Goal: Task Accomplishment & Management: Complete application form

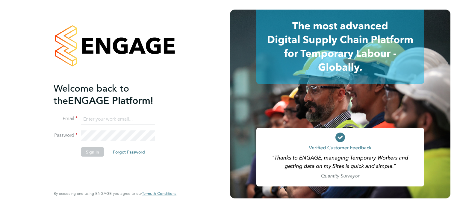
click at [120, 116] on input at bounding box center [118, 119] width 74 height 11
type input "[PERSON_NAME][DOMAIN_NAME][EMAIL_ADDRESS][DOMAIN_NAME]"
click at [91, 151] on button "Sign In" at bounding box center [92, 152] width 23 height 10
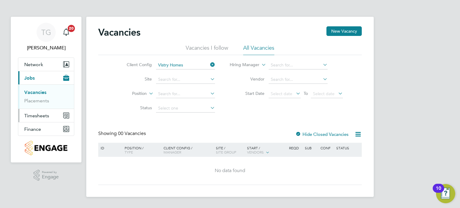
click at [37, 119] on button "Timesheets" at bounding box center [46, 115] width 56 height 13
click at [39, 95] on button "Timesheets" at bounding box center [46, 91] width 56 height 13
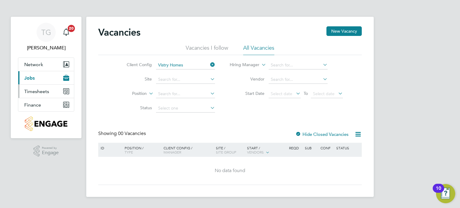
click at [42, 91] on span "Timesheets" at bounding box center [36, 92] width 25 height 6
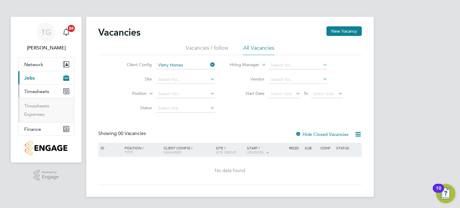
click at [42, 94] on button "Timesheets" at bounding box center [46, 91] width 56 height 13
drag, startPoint x: 42, startPoint y: 100, endPoint x: 78, endPoint y: 91, distance: 36.7
click at [42, 100] on link "Placements" at bounding box center [36, 101] width 25 height 6
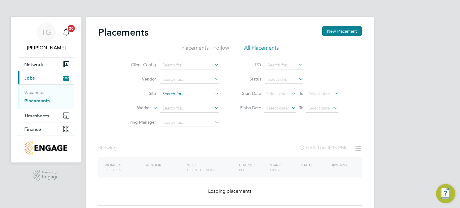
click at [188, 93] on input at bounding box center [189, 94] width 59 height 8
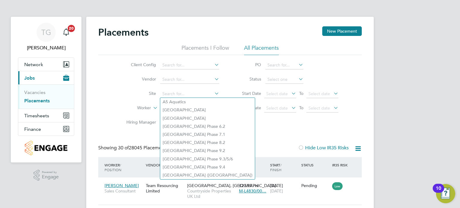
click at [237, 125] on div "Client Config Vendor Site Worker Hiring Manager PO Status Start Date Select dat…" at bounding box center [229, 92] width 263 height 75
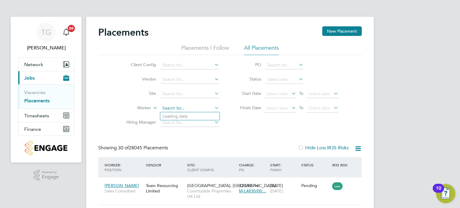
click at [200, 107] on input at bounding box center [189, 108] width 59 height 8
type input "lee"
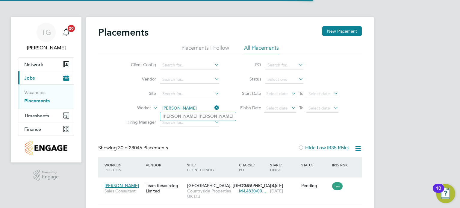
click at [198, 114] on b "Ashton" at bounding box center [215, 116] width 35 height 5
type input "Lee Ashton"
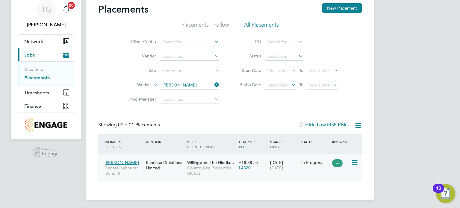
scroll to position [24, 0]
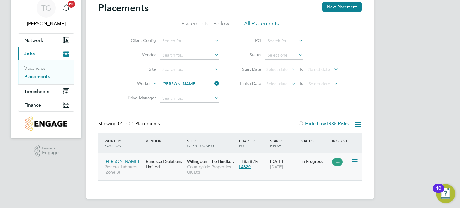
click at [355, 162] on icon at bounding box center [354, 161] width 6 height 7
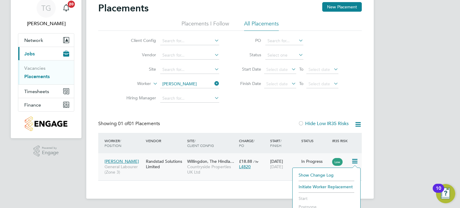
click at [269, 169] on div "06 Jan 2025 26 Sep 2025" at bounding box center [284, 164] width 31 height 17
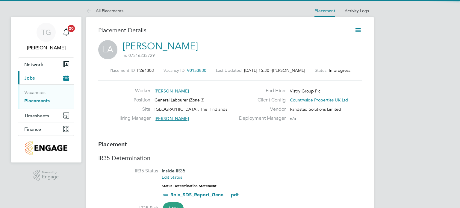
click at [361, 31] on icon at bounding box center [357, 29] width 7 height 7
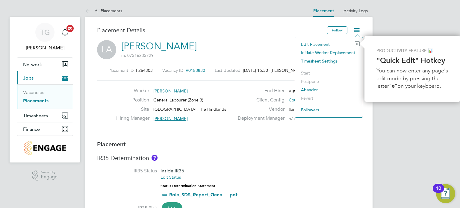
click at [312, 42] on li "Edit Placement e" at bounding box center [329, 44] width 62 height 8
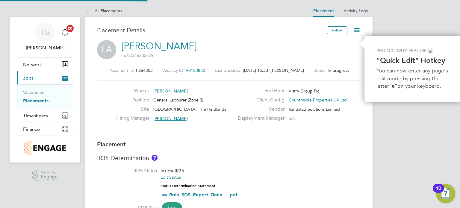
type input "Lea Packer"
type input "06 Jan 2025"
type input "26 Sep 2025"
type input "08:00"
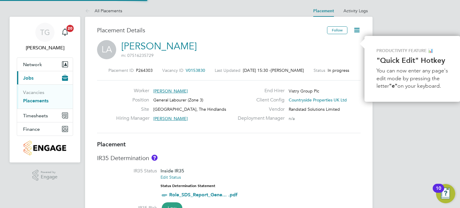
type input "17:00"
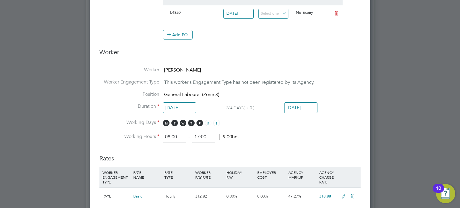
click at [300, 109] on input "26 Sep 2025" at bounding box center [300, 107] width 33 height 11
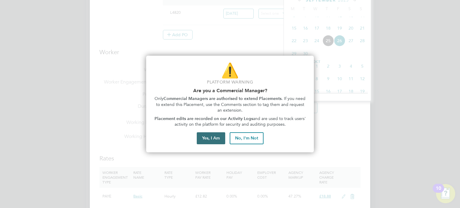
click at [215, 140] on button "Yes, I Am" at bounding box center [211, 138] width 28 height 12
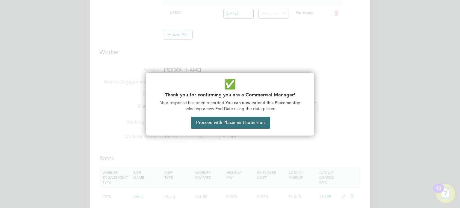
drag, startPoint x: 235, startPoint y: 131, endPoint x: 235, endPoint y: 122, distance: 9.0
click at [235, 127] on div "✅ Thank you for confirming you are a Commercial Manager! Your response has been…" at bounding box center [230, 104] width 168 height 63
click at [235, 122] on button "Proceed with Placement Extension" at bounding box center [230, 123] width 79 height 12
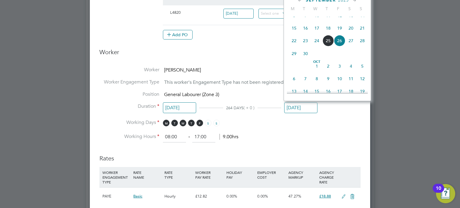
click at [338, 129] on li "Working Days M T W T F S S" at bounding box center [229, 125] width 261 height 12
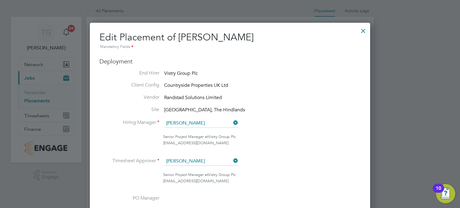
click at [363, 33] on div at bounding box center [363, 29] width 11 height 11
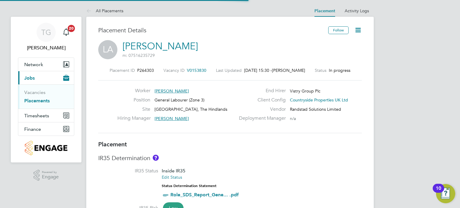
click at [38, 95] on li "Vacancies" at bounding box center [46, 94] width 45 height 8
click at [37, 92] on link "Vacancies" at bounding box center [34, 93] width 21 height 6
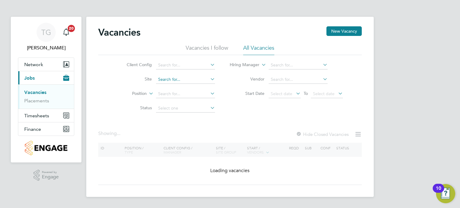
click at [173, 82] on input at bounding box center [185, 79] width 59 height 8
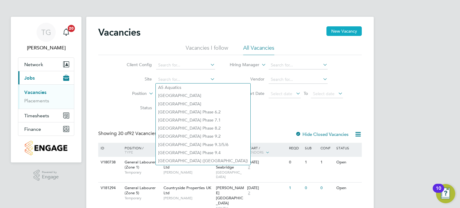
click at [334, 28] on button "New Vacancy" at bounding box center [343, 31] width 35 height 10
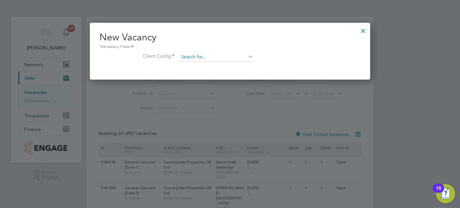
click at [193, 58] on input at bounding box center [216, 57] width 74 height 9
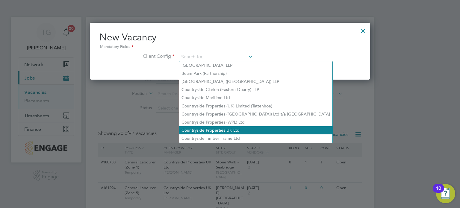
click at [228, 131] on li "Countryside Properties UK Ltd" at bounding box center [255, 130] width 153 height 8
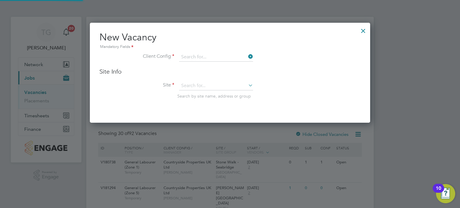
type input "Countryside Properties UK Ltd"
click at [219, 90] on li "Site Search by site name, address or group" at bounding box center [229, 95] width 261 height 29
click at [217, 87] on input at bounding box center [216, 85] width 74 height 9
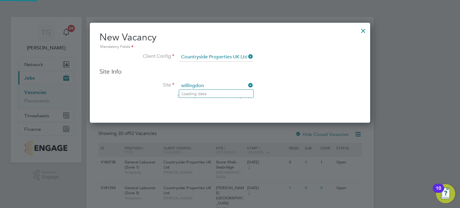
type input "willingdon"
click at [218, 87] on input at bounding box center [216, 85] width 74 height 9
click at [223, 91] on li "Willingdon , The Hindlands" at bounding box center [218, 94] width 78 height 8
type input "Willingdon, The Hindlands"
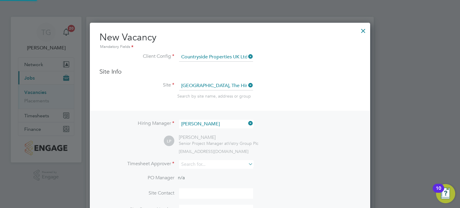
scroll to position [247, 280]
click at [209, 166] on input at bounding box center [216, 164] width 74 height 9
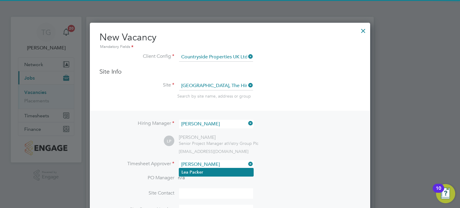
click at [221, 171] on li "Lea Packer" at bounding box center [216, 172] width 74 height 8
type input "Lea Packer"
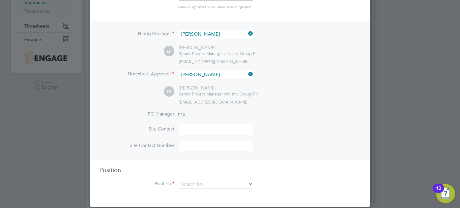
scroll to position [180, 0]
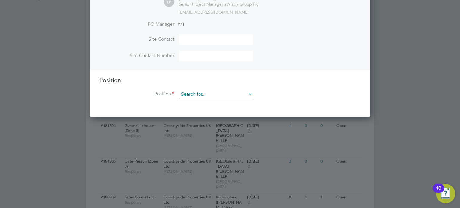
click at [189, 95] on input at bounding box center [216, 94] width 74 height 9
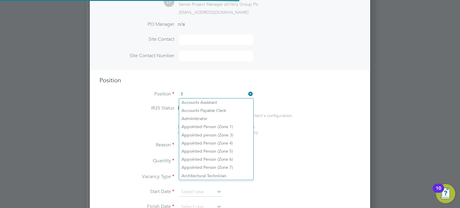
scroll to position [857, 280]
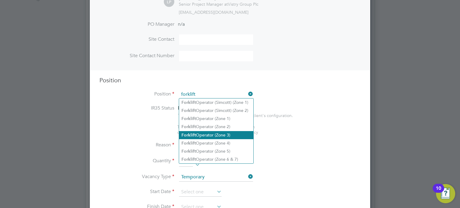
click at [220, 134] on li "Forklift Operator (Zone 3)" at bounding box center [216, 135] width 74 height 8
type input "Forklift Operator (Zone 3)"
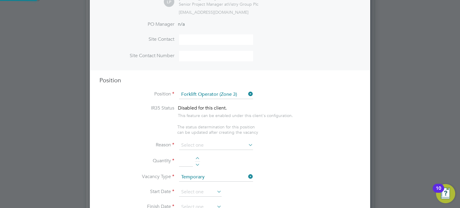
type textarea "• Operate construction machinery • Delivering large quantities of materials to …"
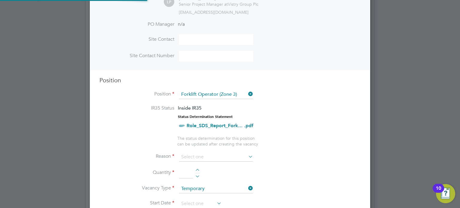
scroll to position [18, 31]
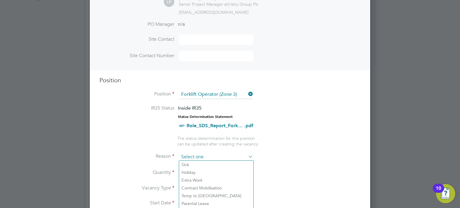
click at [219, 153] on input at bounding box center [216, 157] width 74 height 9
click at [211, 179] on li "Extra Work" at bounding box center [216, 180] width 74 height 8
type input "Extra Work"
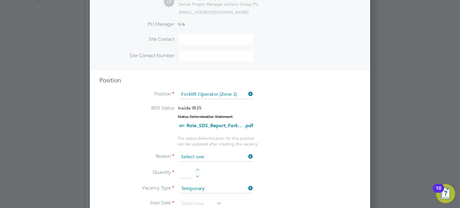
click at [205, 158] on input at bounding box center [216, 157] width 74 height 9
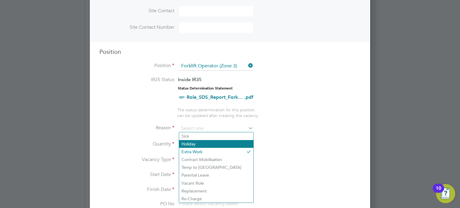
scroll to position [239, 0]
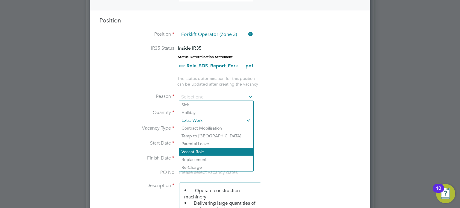
click at [207, 152] on li "Vacant Role" at bounding box center [216, 152] width 74 height 8
type input "Vacant Role"
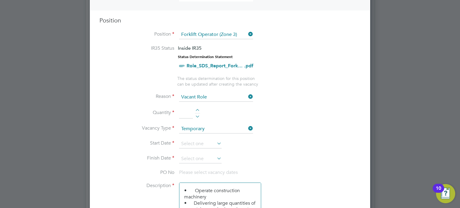
click at [199, 109] on div at bounding box center [197, 111] width 5 height 4
type input "1"
click at [201, 145] on input at bounding box center [200, 143] width 43 height 9
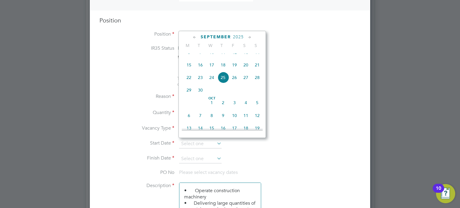
click at [284, 119] on li "Quantity 1" at bounding box center [229, 116] width 261 height 17
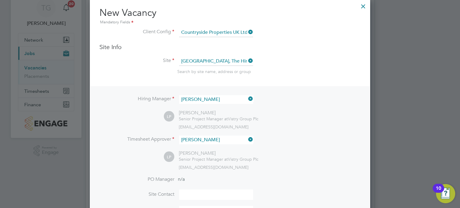
scroll to position [0, 0]
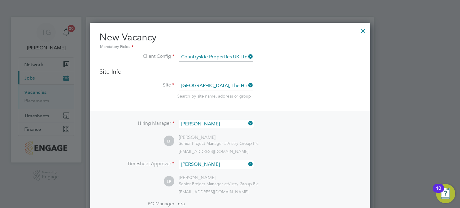
click at [361, 28] on div at bounding box center [363, 29] width 11 height 11
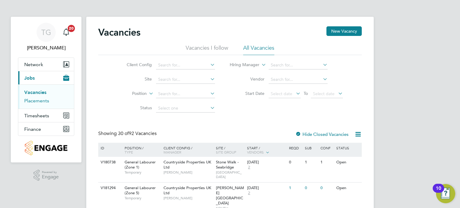
click at [47, 100] on link "Placements" at bounding box center [36, 101] width 25 height 6
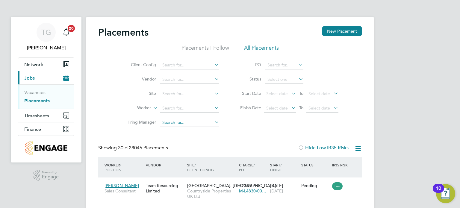
scroll to position [22, 52]
click at [178, 121] on input at bounding box center [189, 123] width 59 height 8
click at [179, 95] on input at bounding box center [189, 94] width 59 height 8
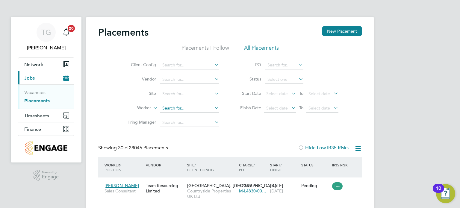
click at [176, 108] on input at bounding box center [189, 108] width 59 height 8
click at [197, 117] on li "Richard Wilkins" at bounding box center [197, 116] width 75 height 8
type input "Richard Wilkins"
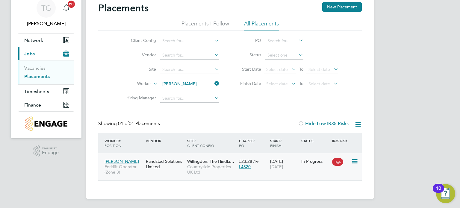
click at [356, 163] on icon at bounding box center [354, 161] width 6 height 7
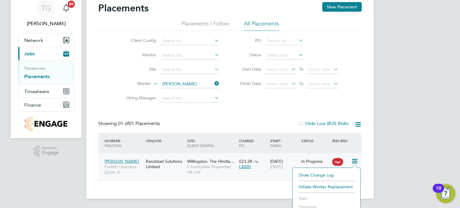
click at [331, 186] on li "Initiate Worker Replacement" at bounding box center [326, 187] width 62 height 8
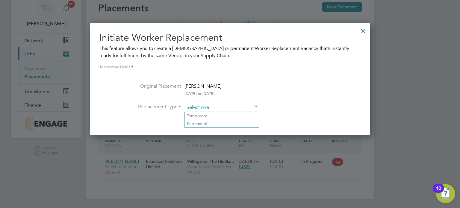
click at [211, 105] on input at bounding box center [221, 107] width 74 height 9
click at [217, 116] on li "Temporary" at bounding box center [221, 116] width 74 height 8
type input "Temporary"
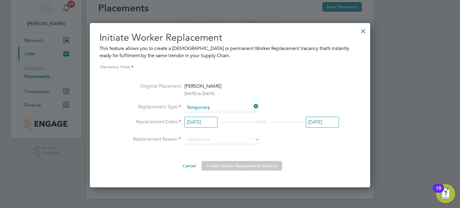
click at [328, 123] on input "26 Sep 2025" at bounding box center [322, 122] width 33 height 11
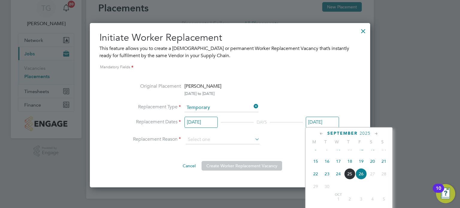
click at [196, 125] on input "06 Jan 2025" at bounding box center [200, 122] width 33 height 11
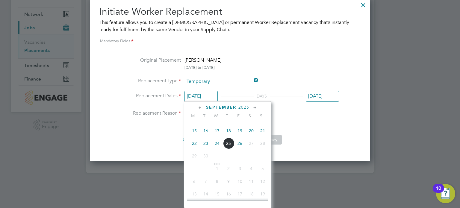
click at [313, 98] on input "26 Sep 2025" at bounding box center [322, 96] width 33 height 11
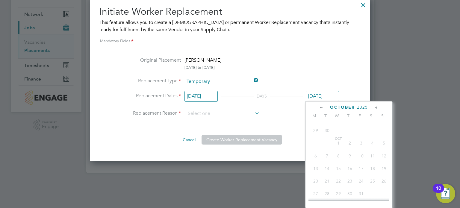
click at [352, 81] on ng-form "Mandatory Fields Original Placement Richard Wilkins 06 Jan 2025 to 26 Sep 2025 …" at bounding box center [229, 91] width 261 height 107
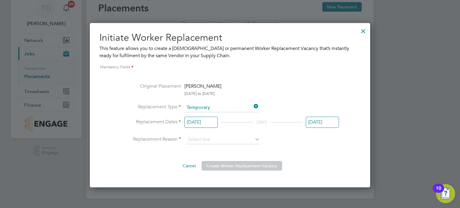
click at [330, 117] on input "26 Sep 2025" at bounding box center [322, 122] width 33 height 11
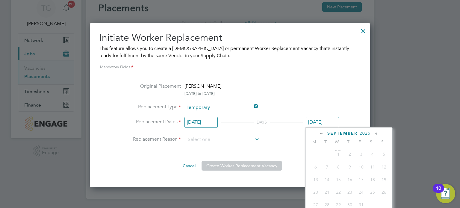
scroll to position [222, 0]
click at [360, 33] on div at bounding box center [363, 29] width 11 height 11
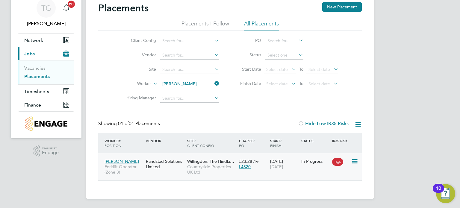
click at [195, 167] on span "Countryside Properties UK Ltd" at bounding box center [211, 169] width 49 height 11
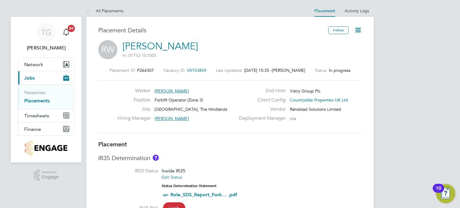
click at [354, 27] on icon at bounding box center [357, 29] width 7 height 7
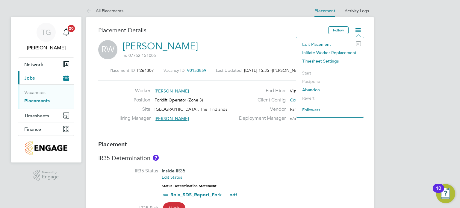
click at [326, 45] on li "Edit Placement e" at bounding box center [330, 44] width 62 height 8
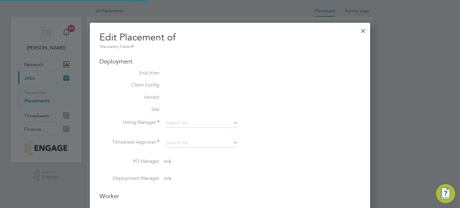
type input "Lea Packer"
type input "06 Jan 2025"
type input "26 Sep 2025"
type input "08:00"
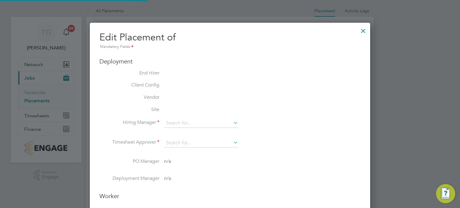
type input "17:00"
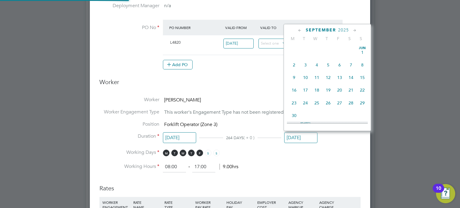
click at [296, 138] on input "26 Sep 2025" at bounding box center [300, 137] width 33 height 11
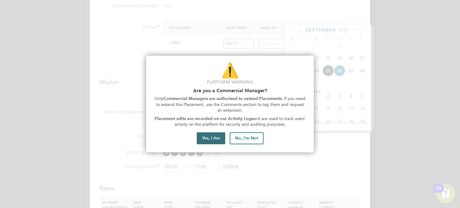
click at [218, 135] on button "Yes, I Am" at bounding box center [211, 138] width 28 height 12
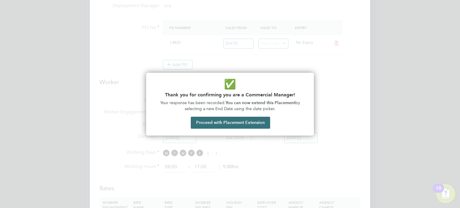
click at [246, 125] on button "Proceed with Placement Extension" at bounding box center [230, 123] width 79 height 12
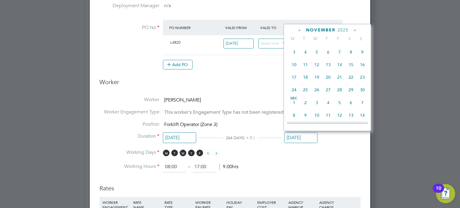
click at [358, 95] on span "30" at bounding box center [362, 89] width 11 height 11
type input "30 Nov 2025"
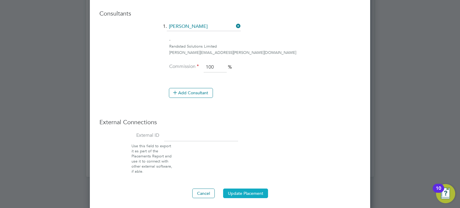
click at [266, 189] on button "Update Placement" at bounding box center [245, 194] width 45 height 10
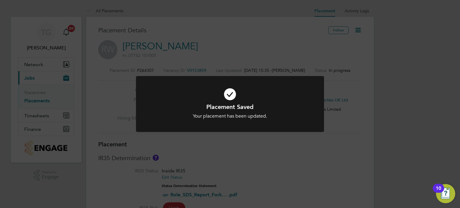
click at [270, 154] on div "Placement Saved Your placement has been updated. Cancel Okay" at bounding box center [230, 104] width 460 height 208
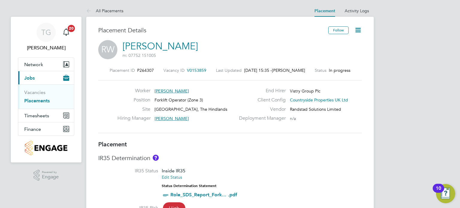
click at [360, 30] on icon at bounding box center [357, 29] width 7 height 7
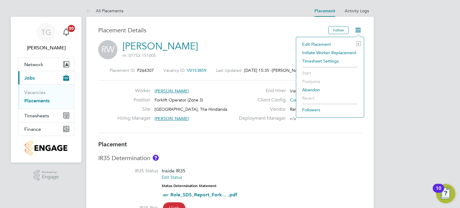
click at [339, 51] on li "Initiate Worker Replacement" at bounding box center [330, 52] width 62 height 8
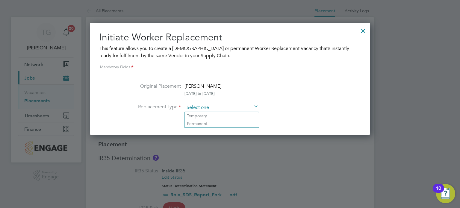
click at [236, 104] on input at bounding box center [221, 107] width 74 height 9
click at [213, 115] on li "Temporary" at bounding box center [221, 116] width 74 height 8
type input "Temporary"
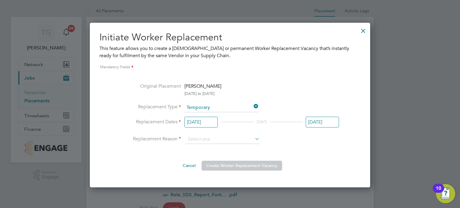
click at [208, 121] on input "06 Jan 2025" at bounding box center [200, 122] width 33 height 11
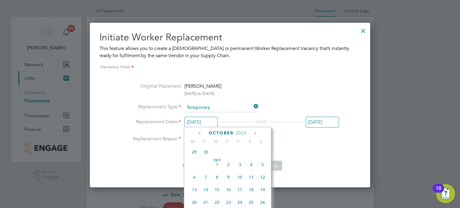
click at [195, 158] on span "29" at bounding box center [194, 151] width 11 height 11
type input "29 Sep 2025"
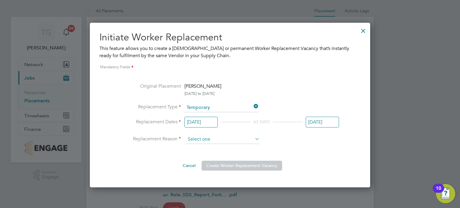
click at [230, 135] on input at bounding box center [223, 139] width 74 height 9
drag, startPoint x: 208, startPoint y: 163, endPoint x: 213, endPoint y: 162, distance: 5.1
click at [209, 163] on li "Vacant Role" at bounding box center [223, 163] width 74 height 8
type input "Vacant Role"
click at [241, 166] on button "Create Worker Replacement Vacancy" at bounding box center [241, 166] width 81 height 10
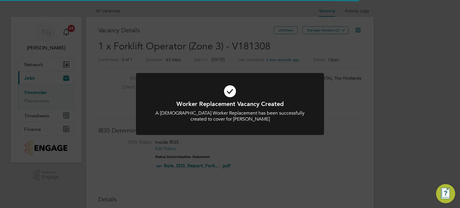
scroll to position [10, 56]
click at [257, 147] on div "Worker Replacement Vacancy Created A Temporary Worker Replacement has been succ…" at bounding box center [230, 104] width 460 height 208
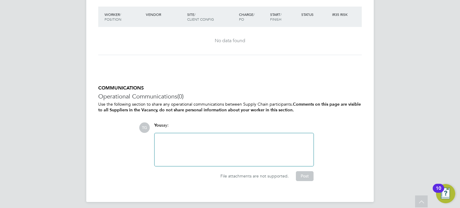
scroll to position [605, 0]
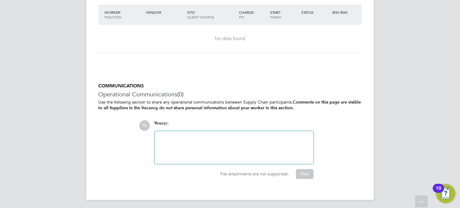
click at [256, 147] on div at bounding box center [234, 148] width 152 height 26
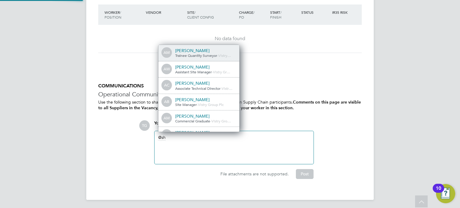
scroll to position [0, 0]
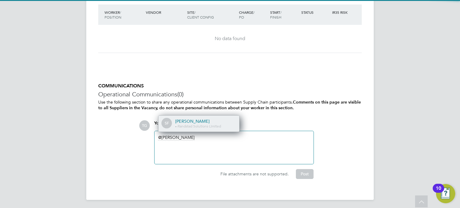
click at [202, 119] on div "Sheree Flatman" at bounding box center [205, 121] width 60 height 5
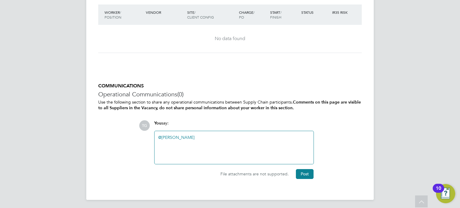
click at [300, 179] on div "COMMUNICATIONS Operational Communications (0) Use the following section to shar…" at bounding box center [229, 135] width 263 height 105
click at [300, 176] on button "Post" at bounding box center [305, 174] width 18 height 10
